Goal: Task Accomplishment & Management: Manage account settings

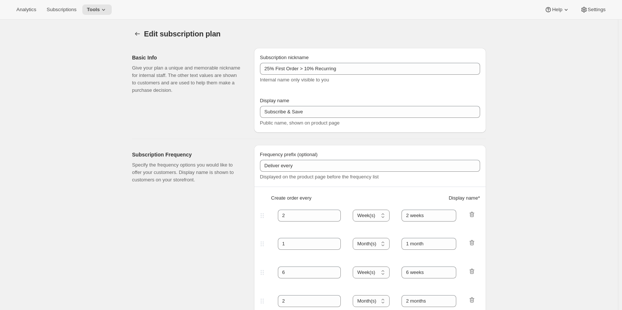
select select "WEEK"
select select "MONTH"
select select "WEEK"
select select "MONTH"
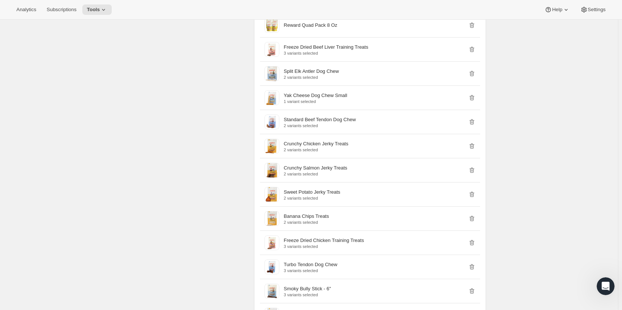
scroll to position [1489, 0]
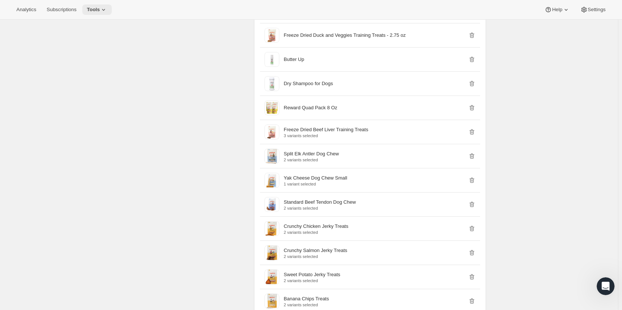
click at [102, 12] on icon at bounding box center [103, 9] width 7 height 7
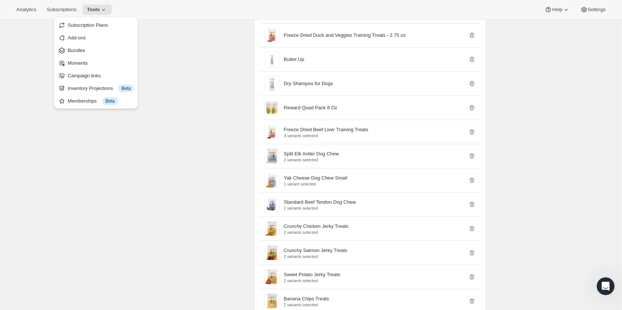
click at [100, 27] on span "Subscription Plans" at bounding box center [88, 25] width 40 height 6
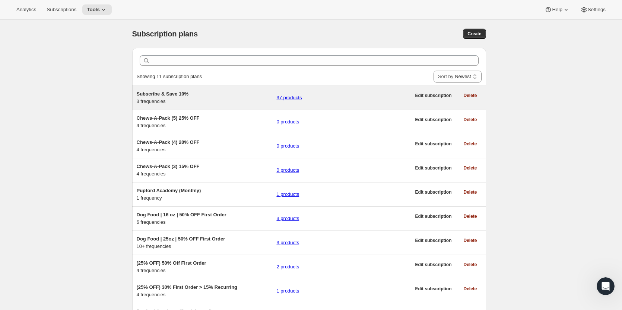
click at [181, 95] on span "Subscribe & Save 10%" at bounding box center [163, 94] width 52 height 6
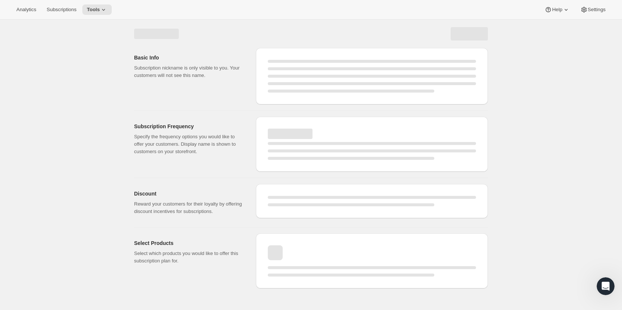
select select "WEEK"
select select "MONTH"
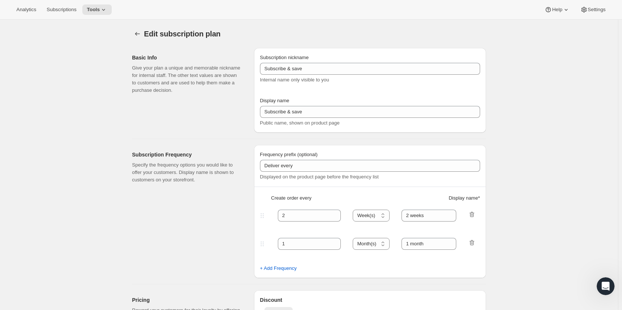
type input "Subscribe & Save 10%"
type input "Subscribe & Save"
type input "10"
select select "MONTH"
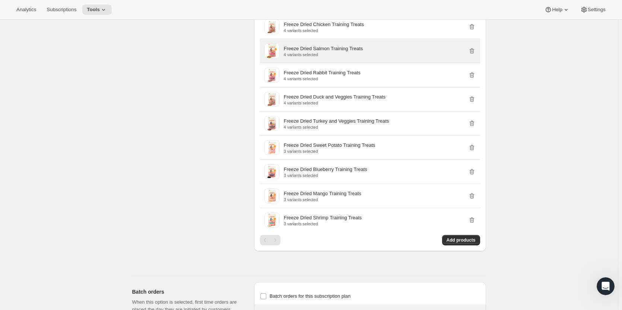
scroll to position [521, 0]
